Goal: Information Seeking & Learning: Learn about a topic

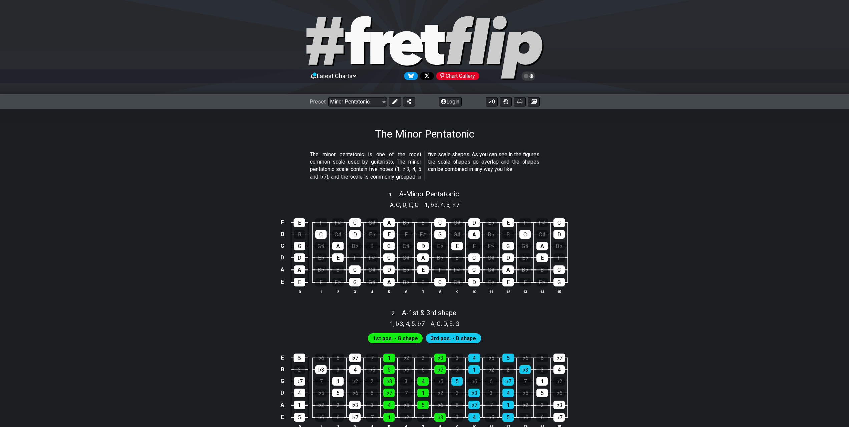
select select "/minor-pentatonic"
select select "C"
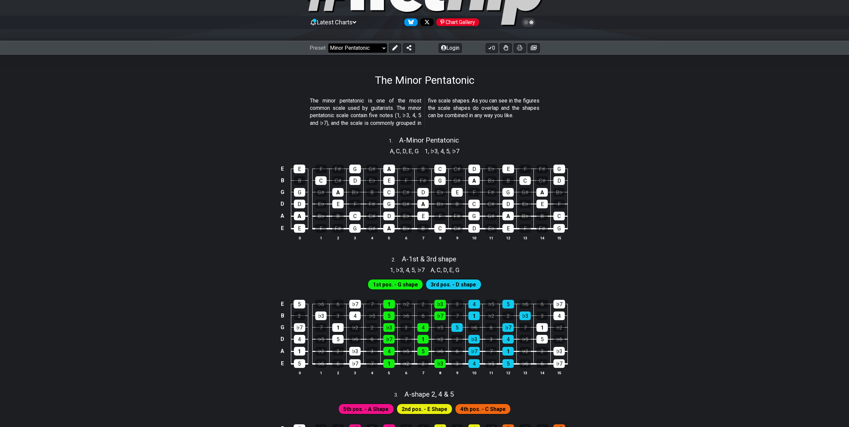
click at [365, 49] on select "Welcome to #fretflip! Initial Preset Custom Preset Minor Pentatonic Major Penta…" at bounding box center [357, 47] width 59 height 9
click at [328, 43] on select "Welcome to #fretflip! Initial Preset Custom Preset Minor Pentatonic Major Penta…" at bounding box center [357, 47] width 59 height 9
select select "/musical-notes-explained"
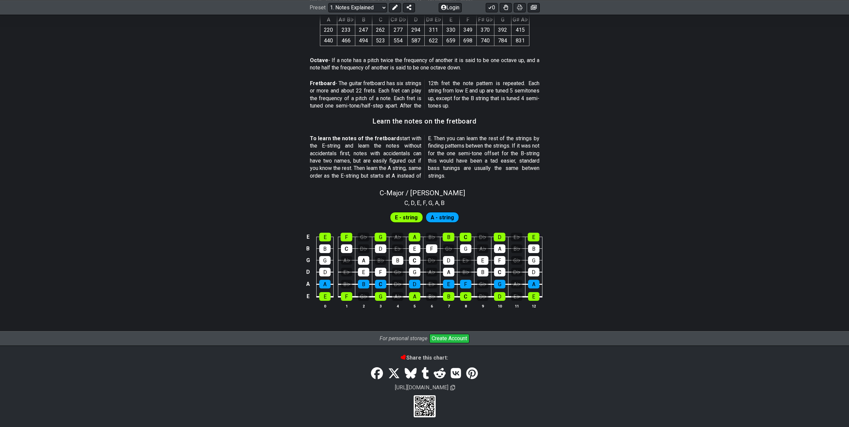
scroll to position [502, 0]
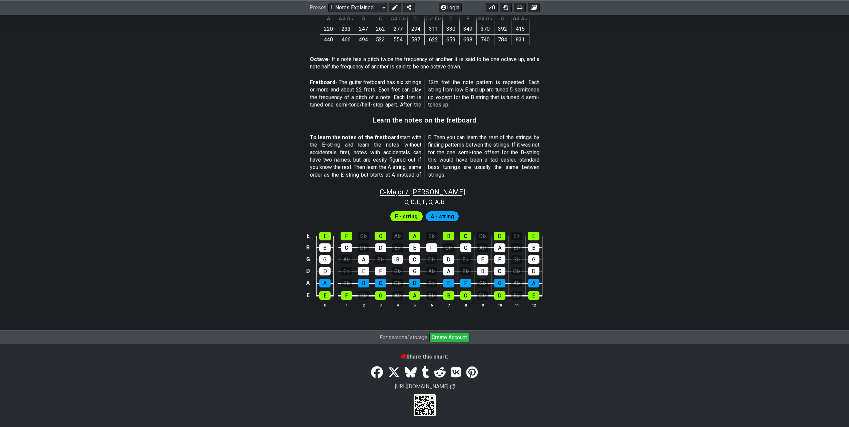
click at [428, 190] on span "C - Major / Ionian" at bounding box center [422, 192] width 85 height 8
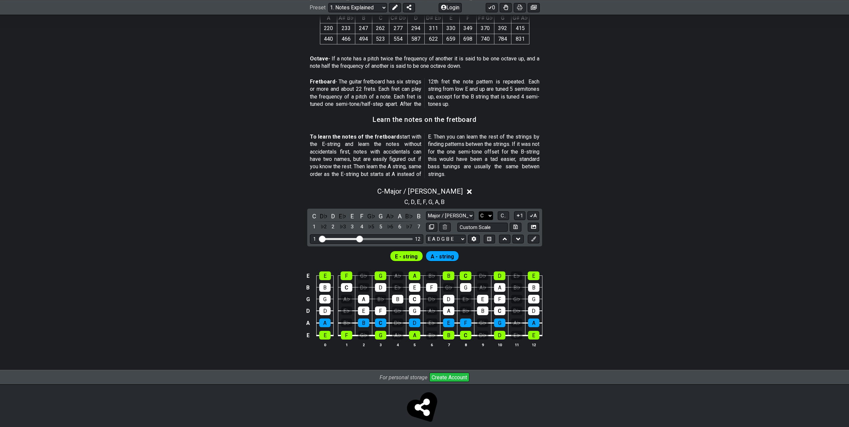
click at [491, 219] on select "A♭ A A♯ B♭ B C C♯ D♭ D D♯ E♭ E F F♯ G♭ G G♯" at bounding box center [486, 215] width 14 height 9
click at [479, 211] on select "A♭ A A♯ B♭ B C C♯ D♭ D D♯ E♭ E F F♯ G♭ G G♯" at bounding box center [486, 215] width 14 height 9
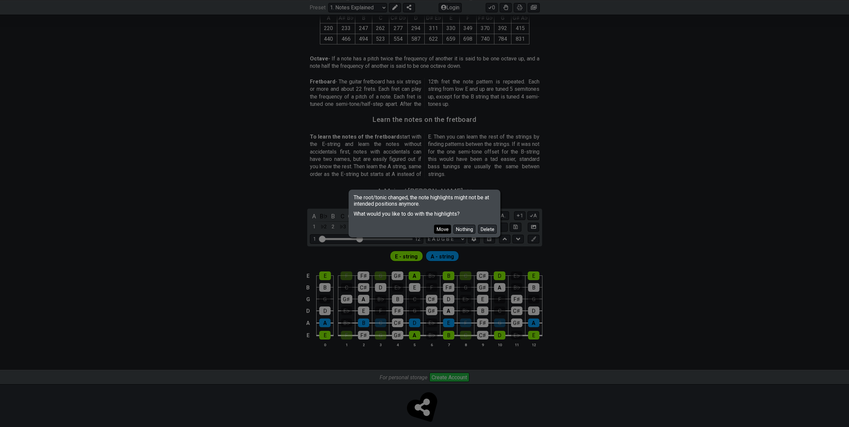
click at [444, 229] on button "Move" at bounding box center [442, 228] width 17 height 9
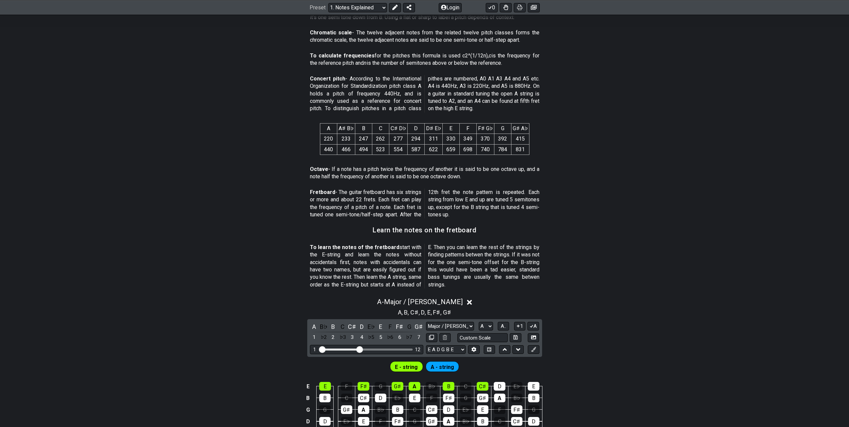
scroll to position [434, 0]
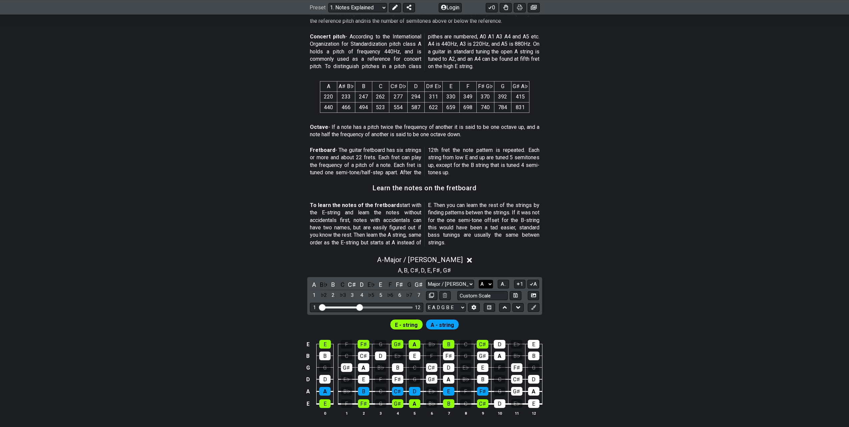
click at [486, 285] on select "A♭ A A♯ B♭ B C C♯ D♭ D D♯ E♭ E F F♯ G♭ G G♯" at bounding box center [486, 283] width 14 height 9
select select "F"
click at [479, 279] on select "A♭ A A♯ B♭ B C C♯ D♭ D D♯ E♭ E F F♯ G♭ G G♯" at bounding box center [486, 283] width 14 height 9
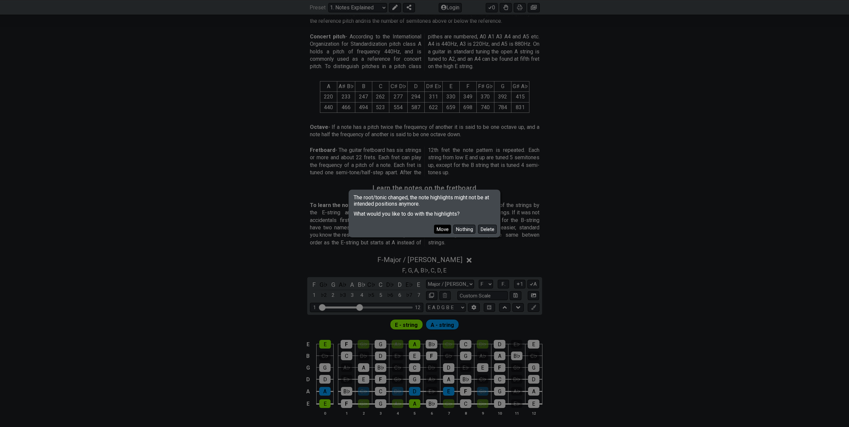
click at [441, 227] on button "Move" at bounding box center [442, 228] width 17 height 9
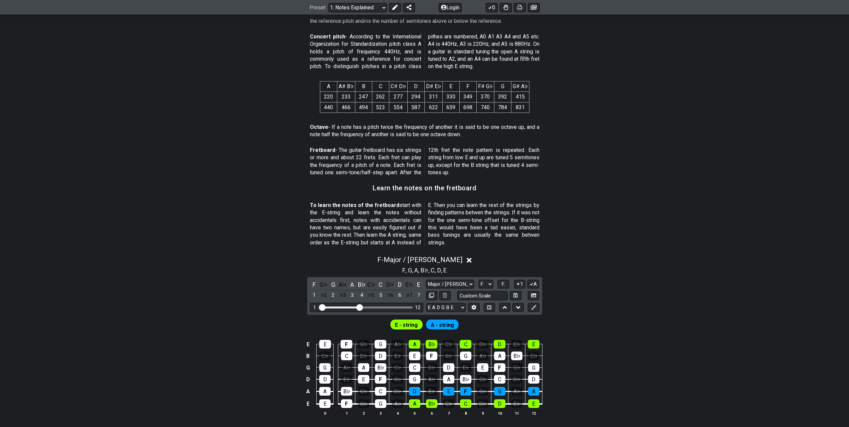
scroll to position [467, 0]
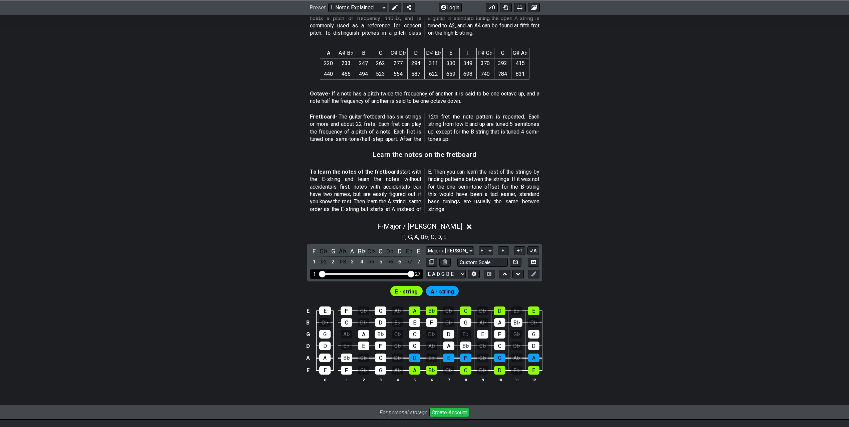
drag, startPoint x: 362, startPoint y: 275, endPoint x: 424, endPoint y: 274, distance: 62.0
click at [414, 273] on input "Visible fret range" at bounding box center [366, 273] width 95 height 0
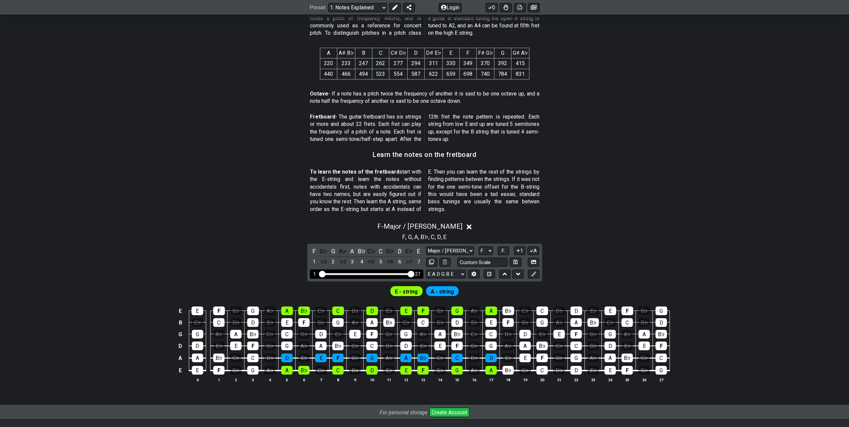
click at [418, 272] on div "27" at bounding box center [417, 274] width 5 height 6
drag, startPoint x: 409, startPoint y: 277, endPoint x: 390, endPoint y: 280, distance: 19.4
click at [390, 273] on input "Visible fret range" at bounding box center [366, 273] width 95 height 0
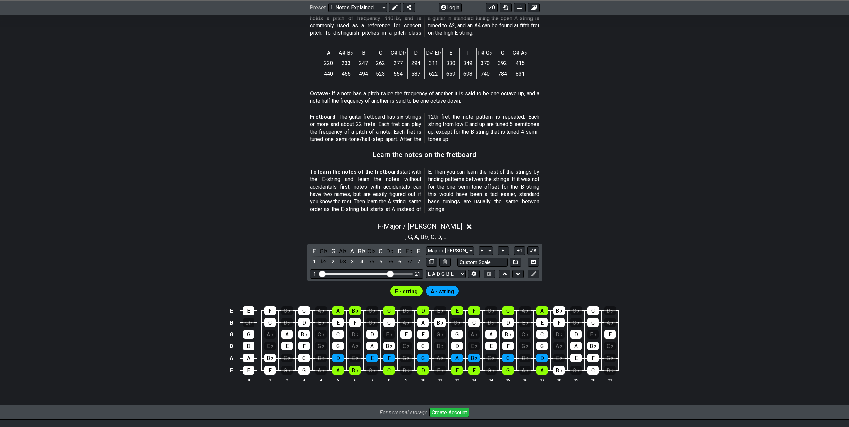
click at [684, 262] on div "F - Major / Ionian F , G , A , B♭ , C , D , E F G♭ G A♭ A B♭ C♭ C D♭ D E♭ E 1 ♭…" at bounding box center [424, 304] width 849 height 173
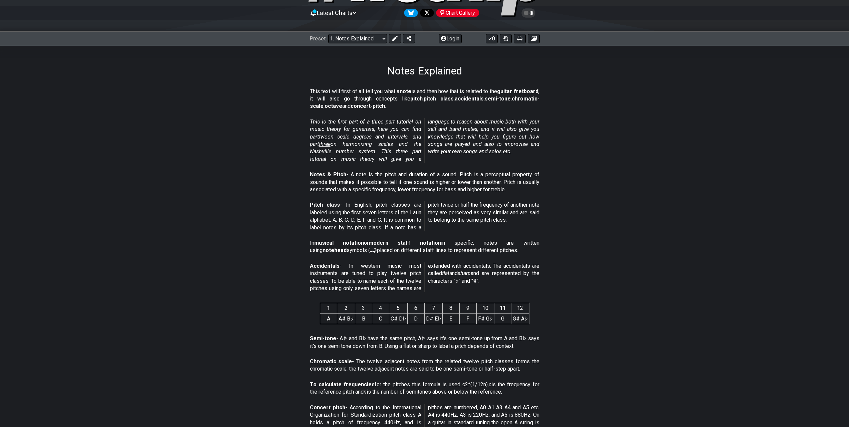
scroll to position [0, 0]
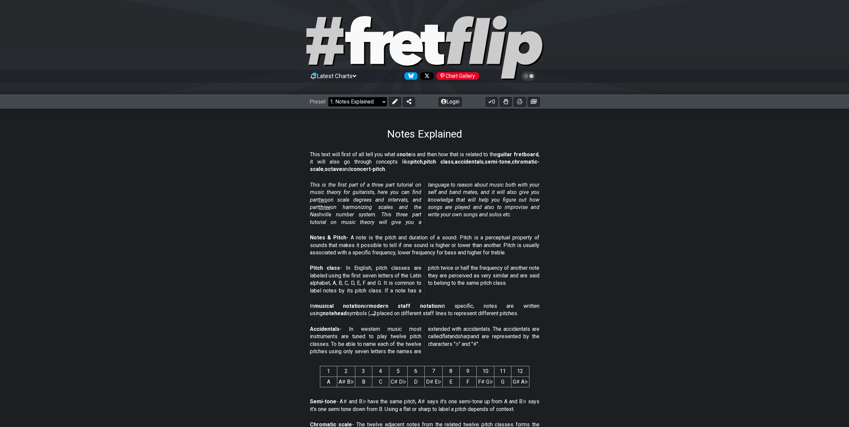
click at [355, 104] on select "Welcome to #fretflip! Initial Preset Custom Preset Minor Pentatonic Major Penta…" at bounding box center [357, 101] width 59 height 9
click at [328, 97] on select "Welcome to #fretflip! Initial Preset Custom Preset Minor Pentatonic Major Penta…" at bounding box center [357, 101] width 59 height 9
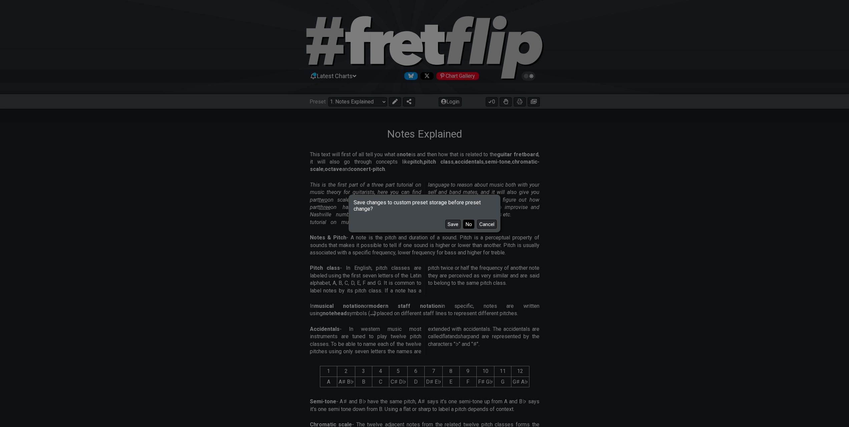
click at [468, 225] on button "No" at bounding box center [468, 223] width 11 height 9
select select "/find-all-notes"
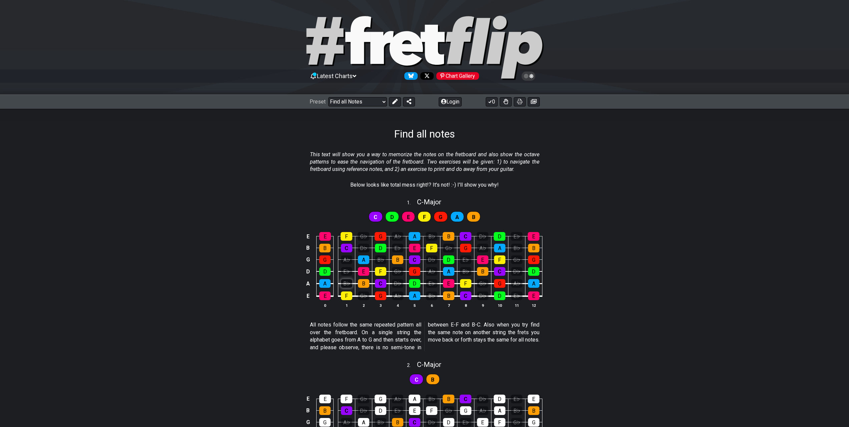
click at [345, 281] on div "B♭" at bounding box center [346, 283] width 11 height 9
click at [348, 262] on div "A♭" at bounding box center [346, 259] width 11 height 9
click at [347, 268] on div "E♭" at bounding box center [346, 271] width 11 height 9
click at [373, 216] on div "C" at bounding box center [376, 216] width 14 height 11
click at [386, 216] on div "D" at bounding box center [392, 216] width 14 height 11
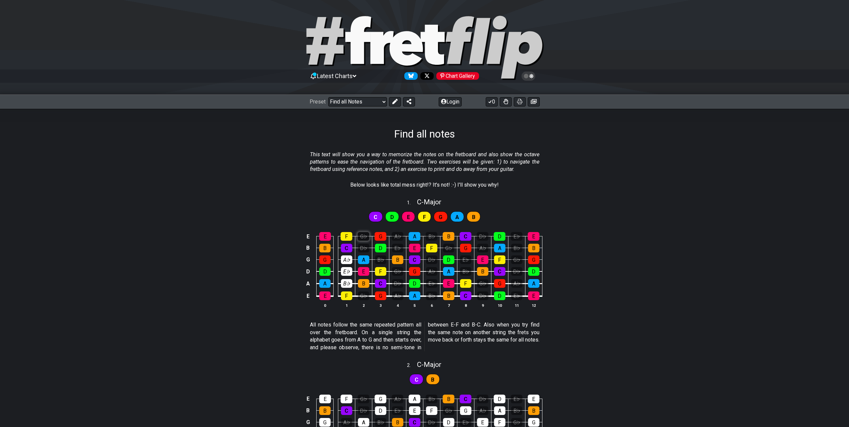
click at [362, 236] on div "G♭" at bounding box center [364, 236] width 12 height 9
click at [363, 245] on div "D♭" at bounding box center [363, 247] width 11 height 9
click at [385, 261] on div "B♭" at bounding box center [380, 259] width 11 height 9
click at [364, 298] on div "G♭" at bounding box center [363, 295] width 11 height 9
click at [400, 270] on div "G♭" at bounding box center [397, 271] width 11 height 9
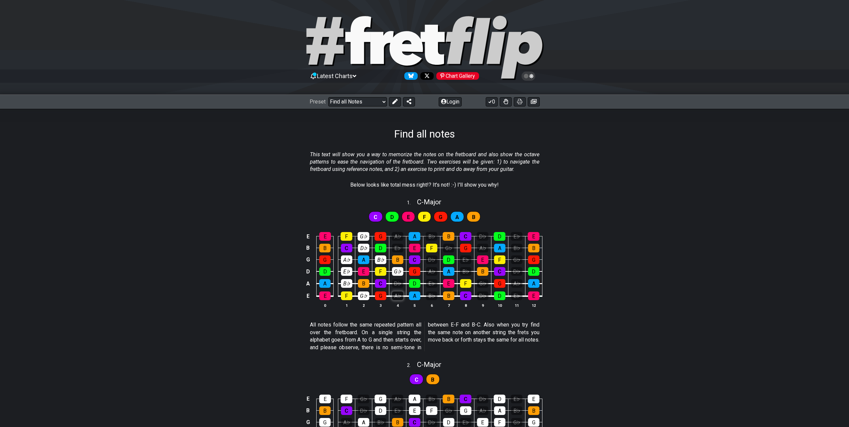
drag, startPoint x: 400, startPoint y: 283, endPoint x: 400, endPoint y: 298, distance: 14.7
click at [400, 283] on div "D♭" at bounding box center [397, 283] width 11 height 9
click at [399, 298] on div "A♭" at bounding box center [397, 295] width 11 height 9
click at [399, 238] on div "A♭" at bounding box center [398, 236] width 12 height 9
click at [399, 247] on div "E♭" at bounding box center [397, 247] width 11 height 9
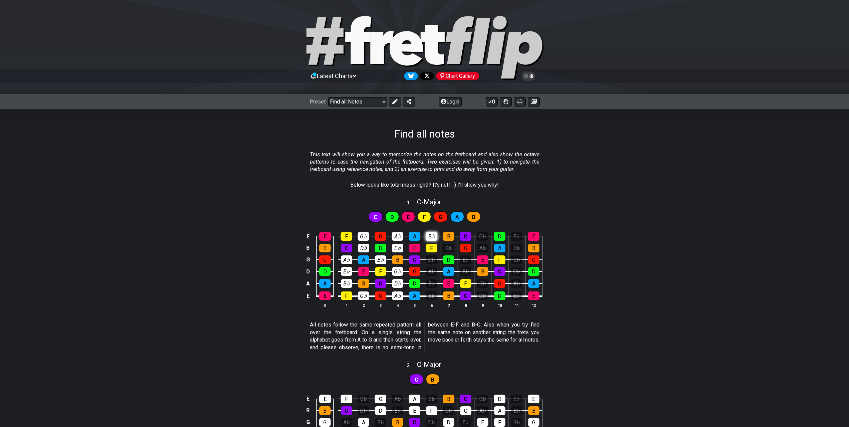
click at [433, 237] on div "B♭" at bounding box center [432, 236] width 12 height 9
click at [454, 251] on td "D" at bounding box center [448, 254] width 17 height 12
click at [452, 250] on div "G♭" at bounding box center [448, 247] width 11 height 9
click at [434, 262] on div "D♭" at bounding box center [431, 259] width 11 height 9
click at [433, 270] on div "A♭" at bounding box center [431, 271] width 11 height 9
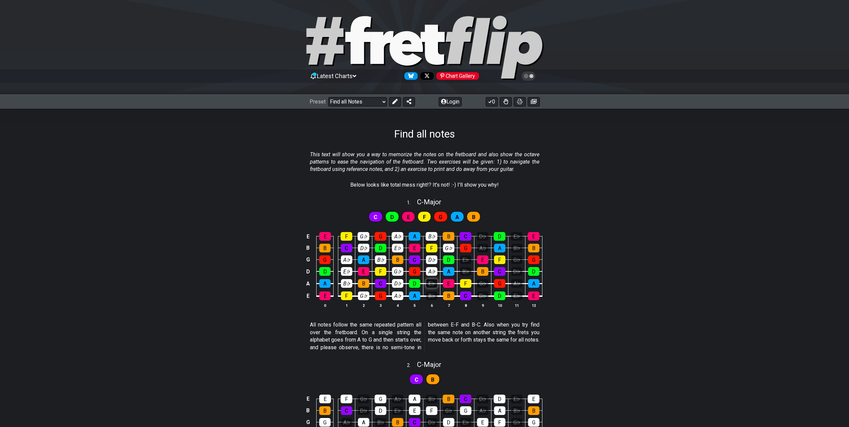
click at [432, 283] on div "E♭" at bounding box center [431, 283] width 11 height 9
click at [431, 302] on th "6" at bounding box center [431, 304] width 17 height 7
click at [432, 294] on div "B♭" at bounding box center [431, 295] width 11 height 9
click at [483, 293] on div "D♭" at bounding box center [482, 295] width 11 height 9
click at [481, 283] on div "G♭" at bounding box center [482, 283] width 11 height 9
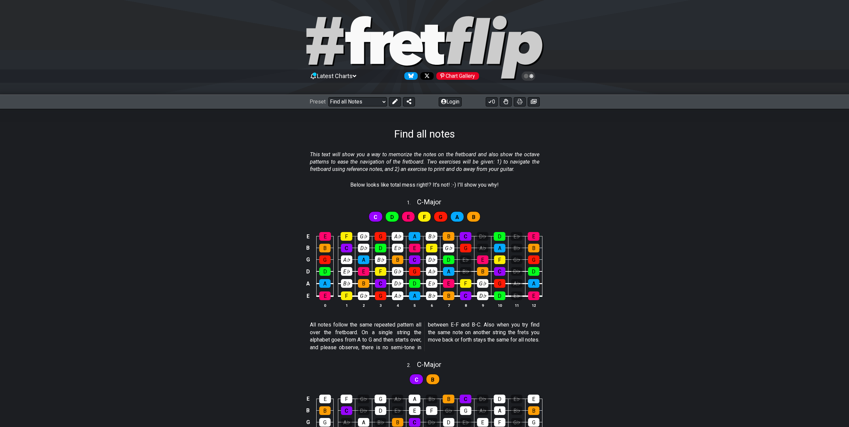
click at [463, 266] on td "B♭" at bounding box center [465, 265] width 17 height 12
click at [462, 261] on div "E♭" at bounding box center [465, 259] width 11 height 9
click at [464, 272] on div "B♭" at bounding box center [465, 271] width 11 height 9
click at [483, 244] on div "A♭" at bounding box center [482, 247] width 11 height 9
click at [482, 233] on div "D♭" at bounding box center [483, 236] width 12 height 9
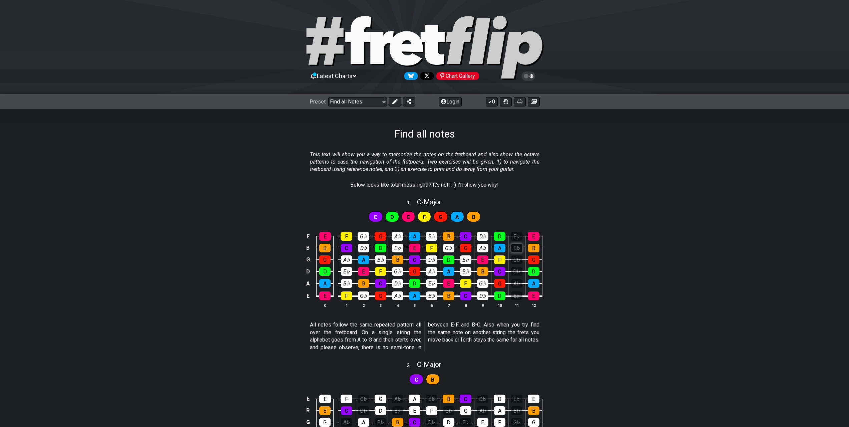
drag, startPoint x: 517, startPoint y: 235, endPoint x: 518, endPoint y: 249, distance: 14.0
click at [517, 237] on div "E♭" at bounding box center [517, 236] width 12 height 9
drag, startPoint x: 517, startPoint y: 249, endPoint x: 517, endPoint y: 259, distance: 9.7
click at [517, 249] on div "B♭" at bounding box center [516, 247] width 11 height 9
click at [517, 261] on div "G♭" at bounding box center [516, 259] width 11 height 9
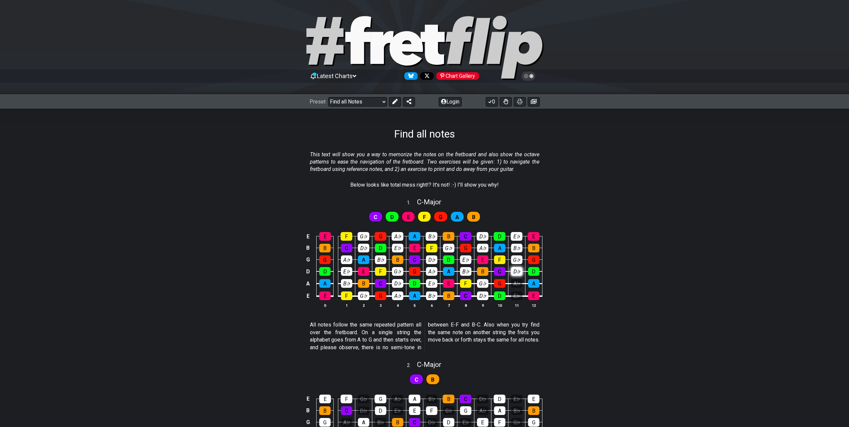
click at [517, 270] on div "D♭" at bounding box center [516, 271] width 11 height 9
click at [517, 285] on div "A♭" at bounding box center [516, 283] width 11 height 9
click at [517, 296] on div "E♭" at bounding box center [516, 295] width 11 height 9
click at [389, 101] on button at bounding box center [395, 101] width 12 height 9
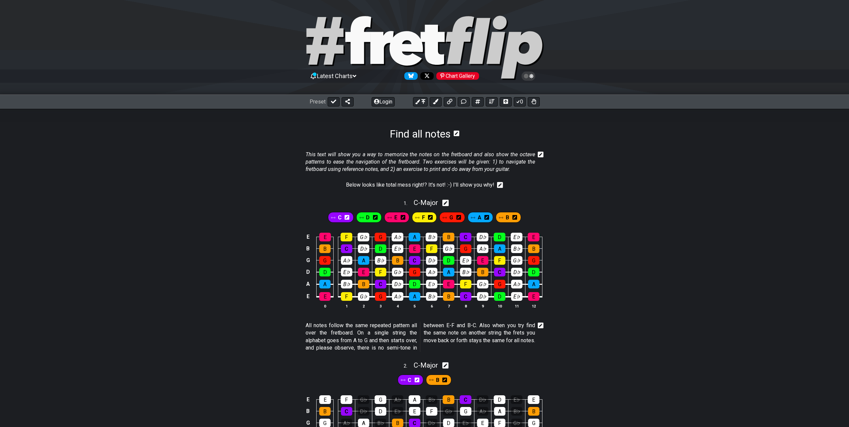
click at [682, 181] on section "Below looks like total mess right!? It's not! :-) I'll show you why!" at bounding box center [424, 186] width 849 height 16
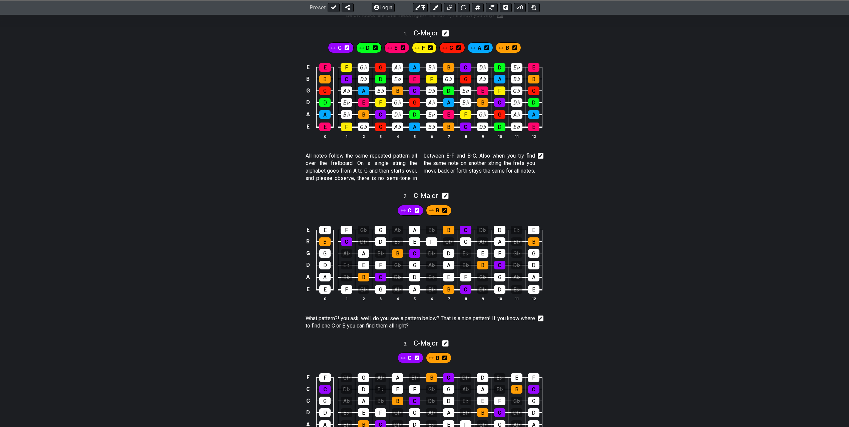
scroll to position [267, 0]
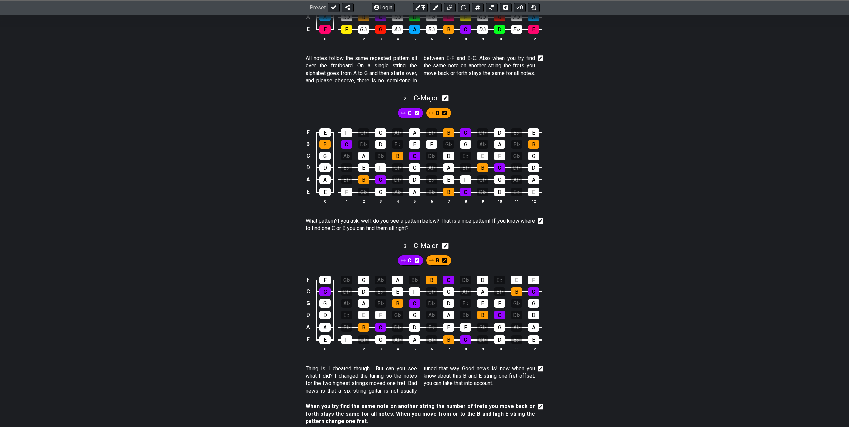
click at [668, 183] on div "E E F G♭ G A♭ A B♭ B C D♭ D E♭ E B B C D♭ D E♭ E F G♭ G A♭ A B♭ B G G A♭ A B♭ B…" at bounding box center [424, 166] width 849 height 94
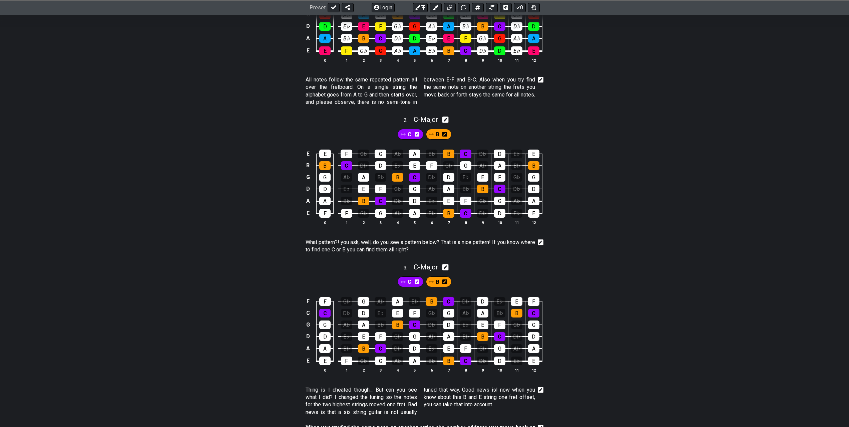
scroll to position [233, 0]
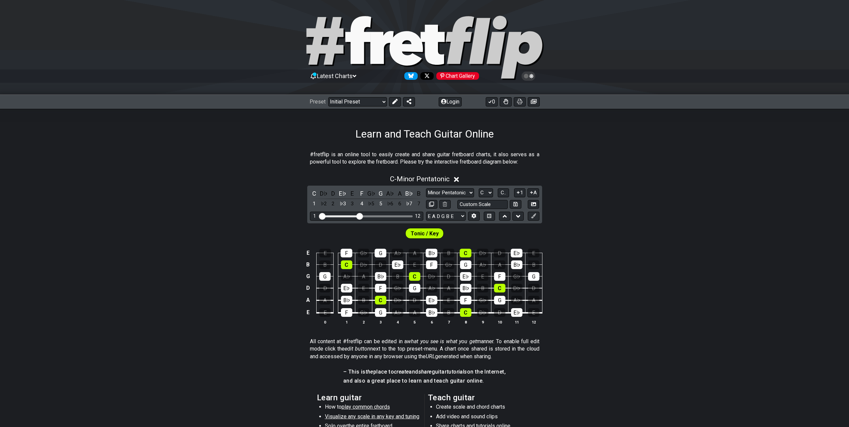
click at [346, 96] on div "Preset Welcome to #fretflip! Initial Preset Custom Preset Minor Pentatonic Majo…" at bounding box center [424, 101] width 849 height 15
click at [349, 103] on select "Welcome to #fretflip! Initial Preset Custom Preset Minor Pentatonic Major Penta…" at bounding box center [357, 101] width 59 height 9
click at [328, 97] on select "Welcome to #fretflip! Initial Preset Custom Preset Minor Pentatonic Major Penta…" at bounding box center [357, 101] width 59 height 9
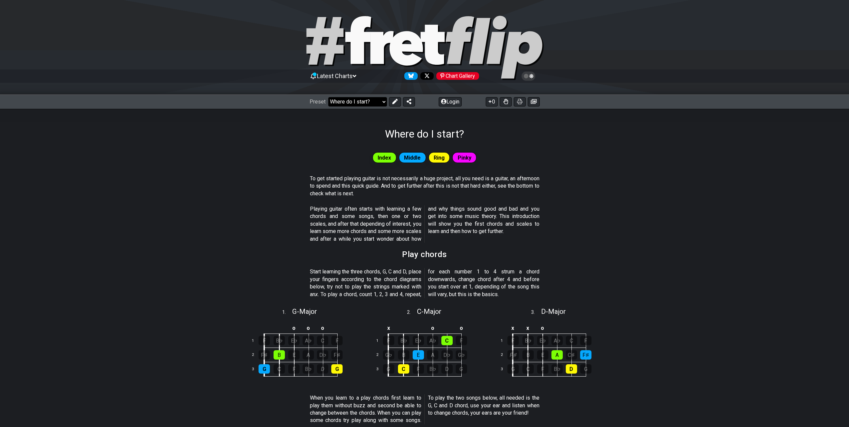
click at [352, 98] on select "Welcome to #fretflip! Initial Preset Custom Preset Minor Pentatonic Major Penta…" at bounding box center [357, 101] width 59 height 9
click at [328, 97] on select "Welcome to #fretflip! Initial Preset Custom Preset Minor Pentatonic Major Penta…" at bounding box center [357, 101] width 59 height 9
select select "/find-all-notes"
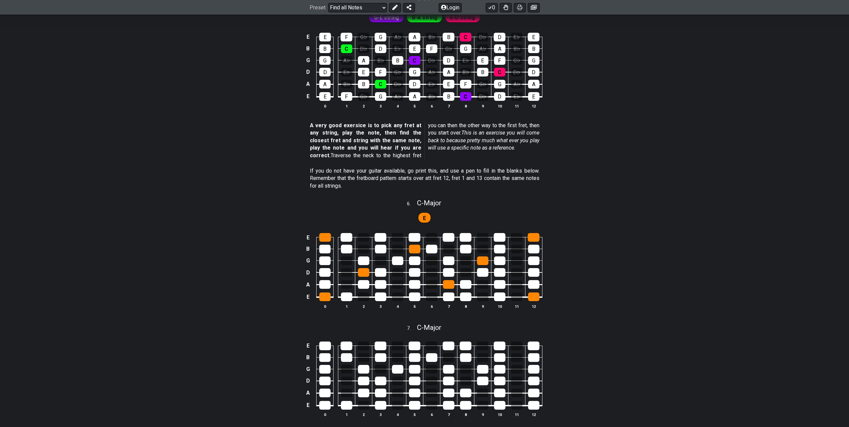
scroll to position [1001, 0]
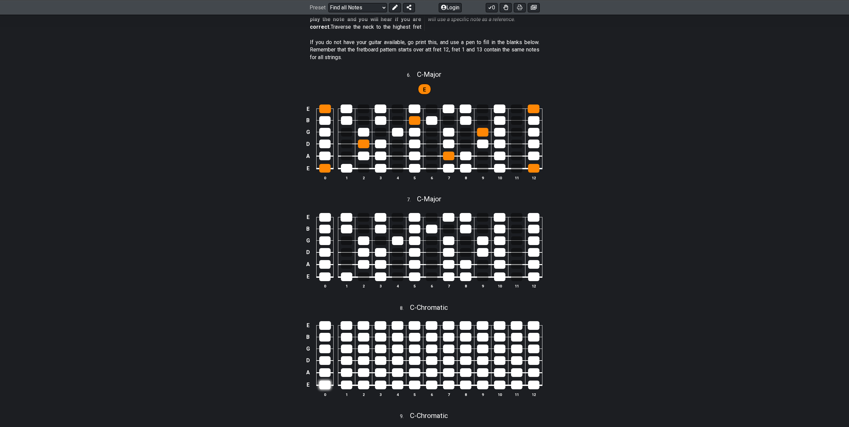
click at [326, 383] on div at bounding box center [324, 384] width 11 height 9
click at [324, 387] on div at bounding box center [324, 384] width 11 height 9
click at [347, 385] on div at bounding box center [346, 384] width 11 height 9
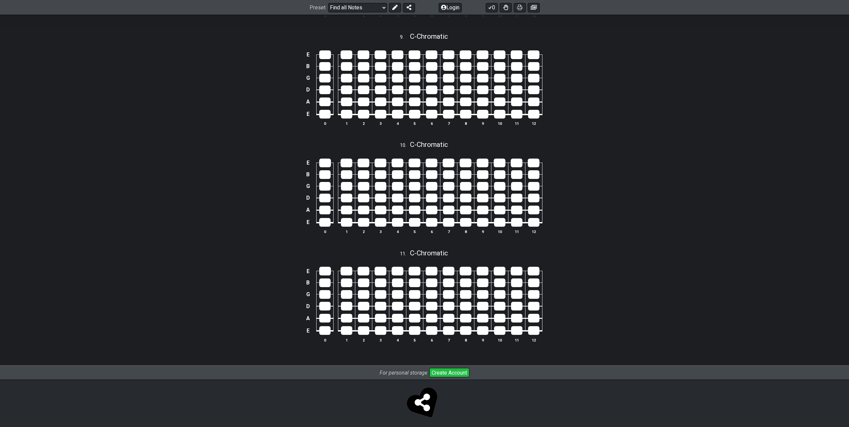
scroll to position [1384, 0]
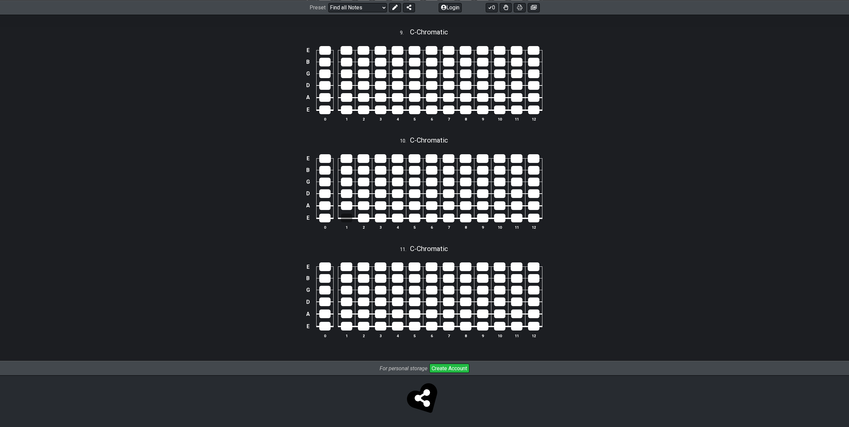
drag, startPoint x: 343, startPoint y: 215, endPoint x: 336, endPoint y: 218, distance: 7.5
click at [336, 218] on th at bounding box center [336, 221] width 5 height 7
click at [350, 217] on div at bounding box center [346, 217] width 11 height 9
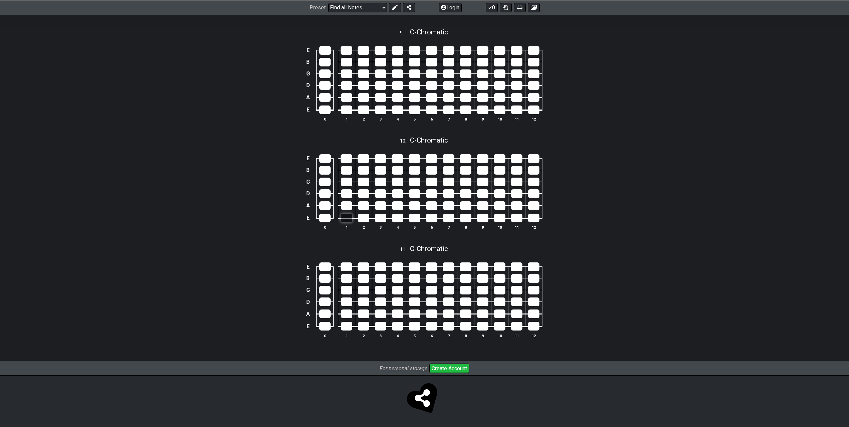
click at [350, 217] on div at bounding box center [346, 217] width 11 height 9
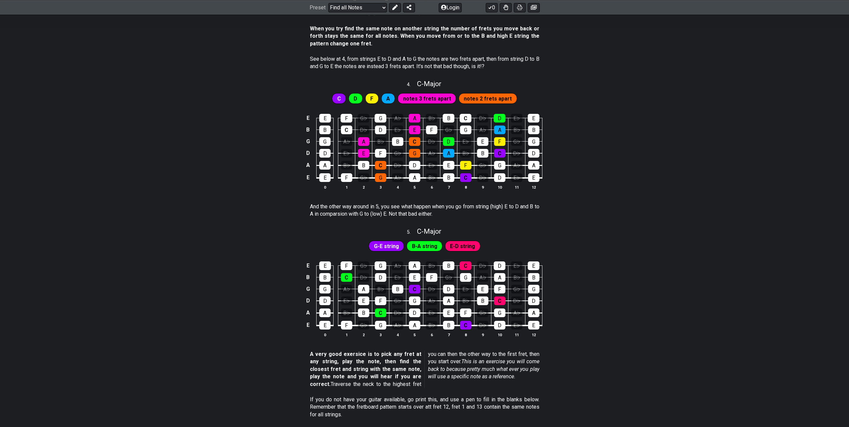
scroll to position [583, 0]
